Goal: Navigation & Orientation: Find specific page/section

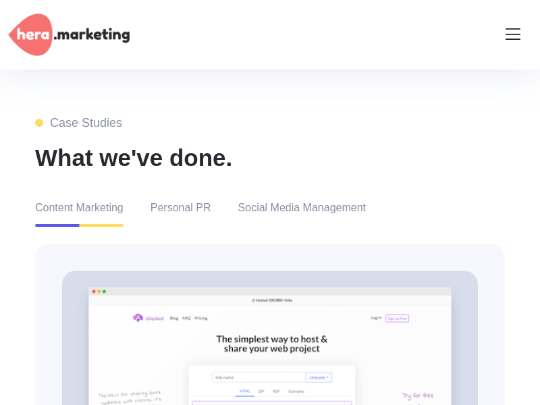
scroll to position [3362, 0]
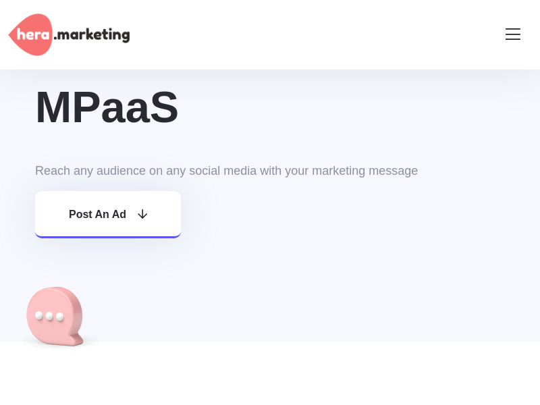
scroll to position [438, 0]
